Goal: Task Accomplishment & Management: Manage account settings

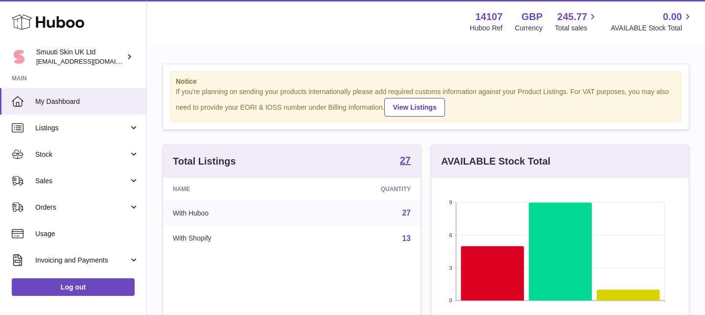
scroll to position [0, 0]
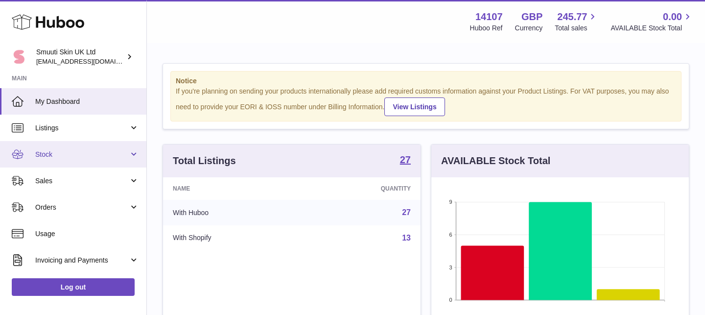
click at [131, 161] on link "Stock" at bounding box center [73, 154] width 146 height 26
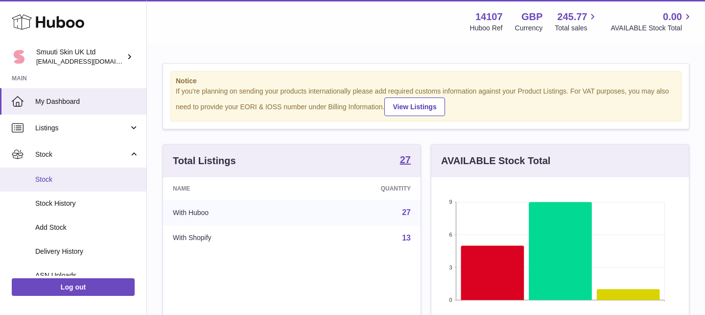
click at [54, 184] on span "Stock" at bounding box center [87, 179] width 104 height 9
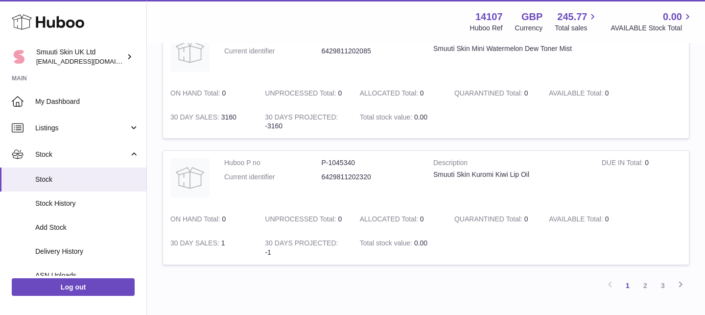
scroll to position [1136, 0]
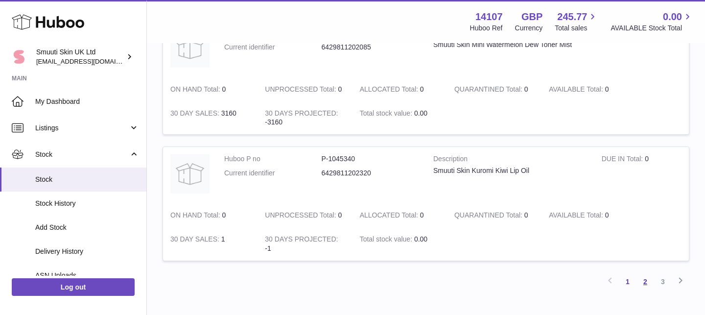
click at [644, 280] on link "2" at bounding box center [646, 282] width 18 height 18
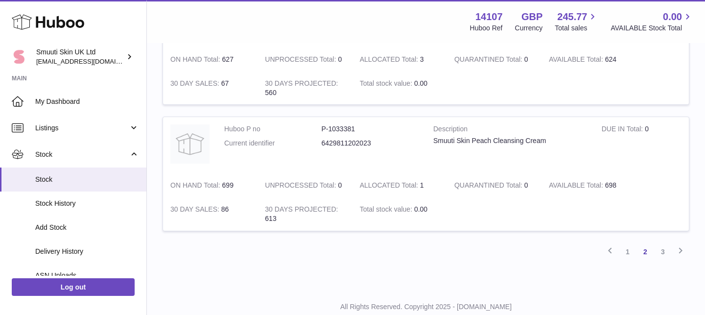
scroll to position [1164, 0]
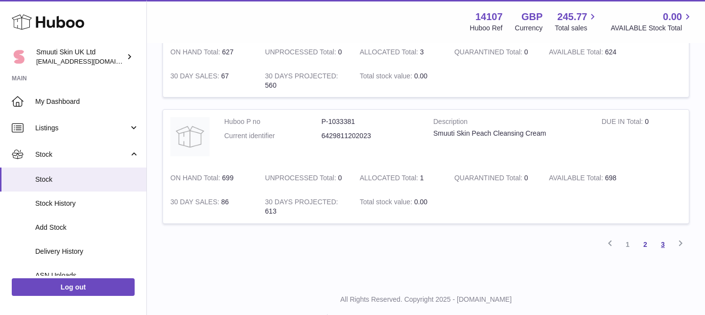
click at [660, 247] on link "3" at bounding box center [663, 245] width 18 height 18
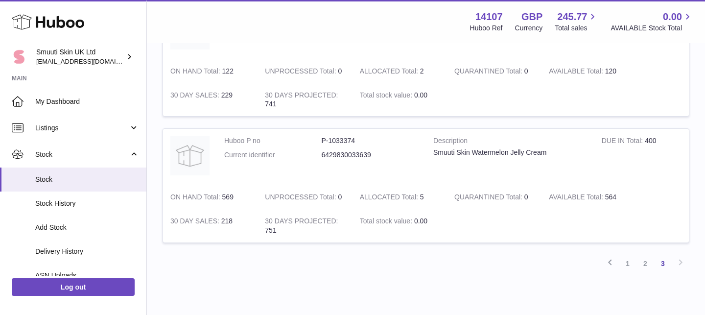
scroll to position [805, 0]
